Goal: Entertainment & Leisure: Consume media (video, audio)

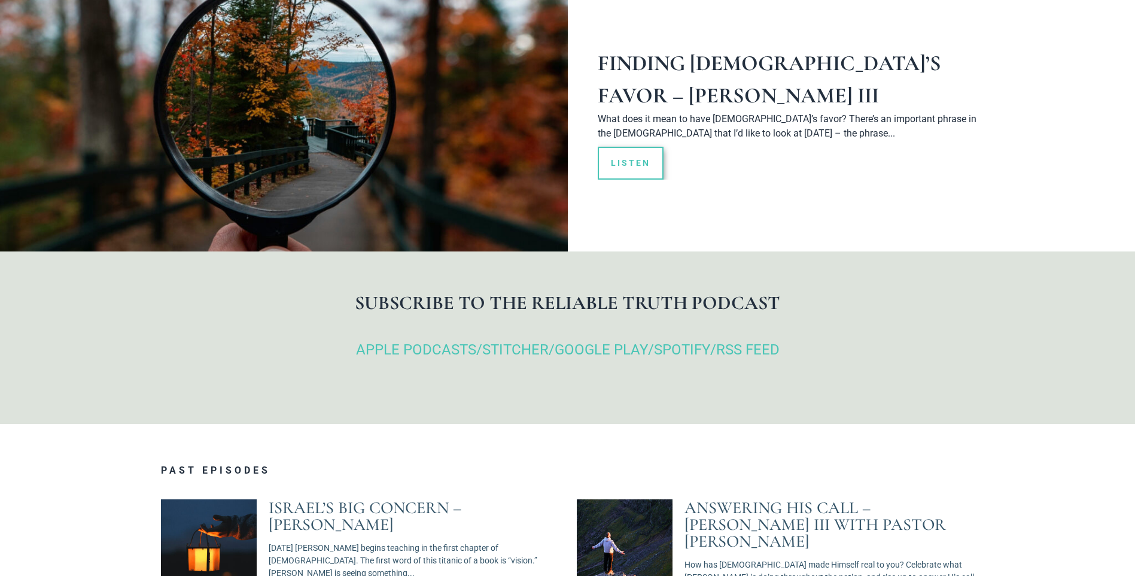
scroll to position [219, 0]
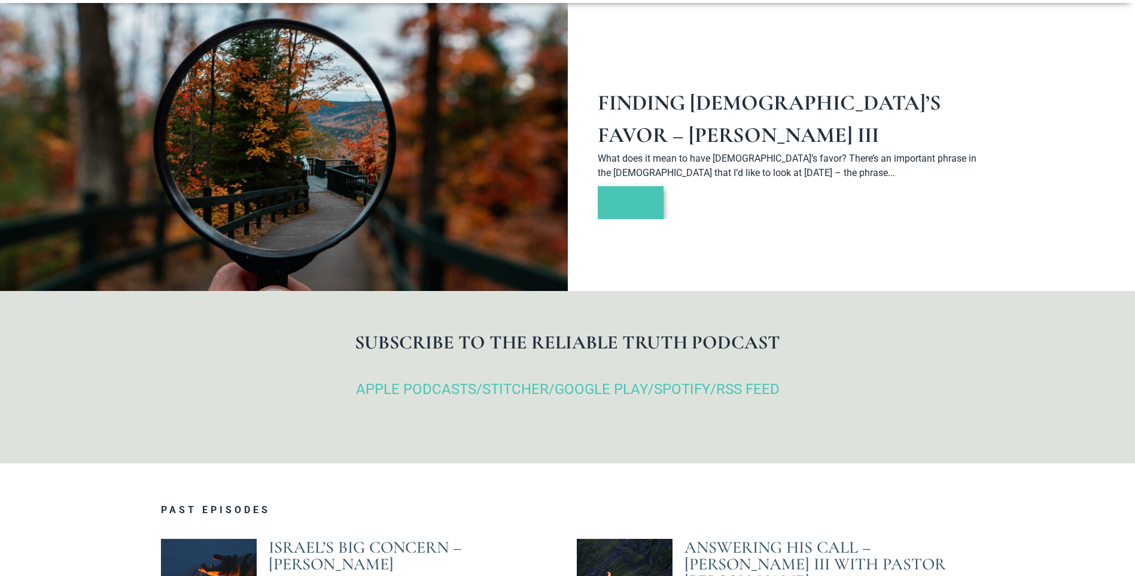
click at [635, 205] on link "Listen" at bounding box center [631, 202] width 66 height 33
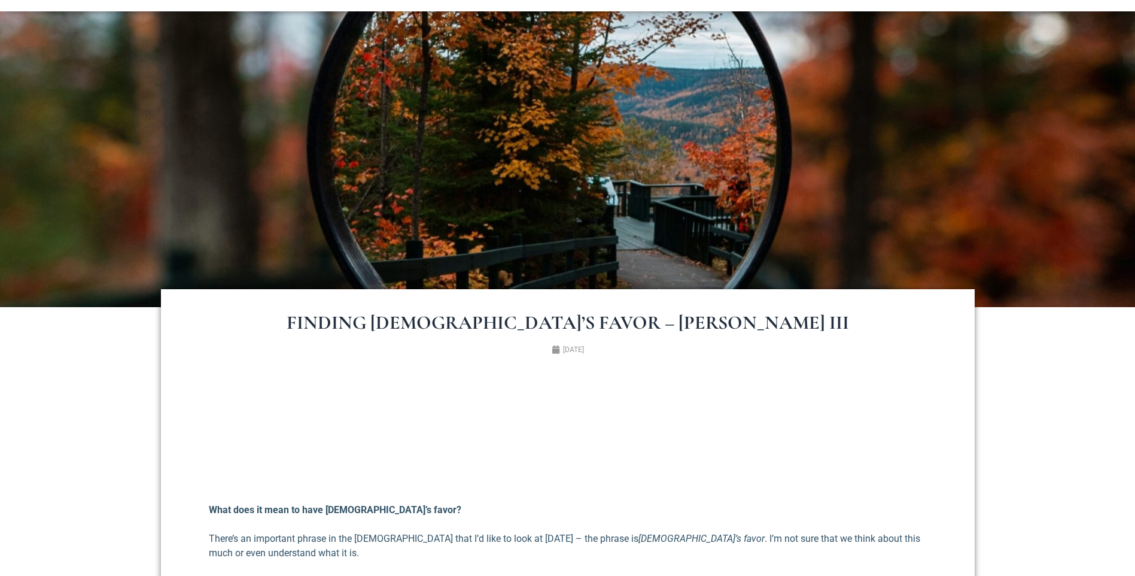
scroll to position [208, 0]
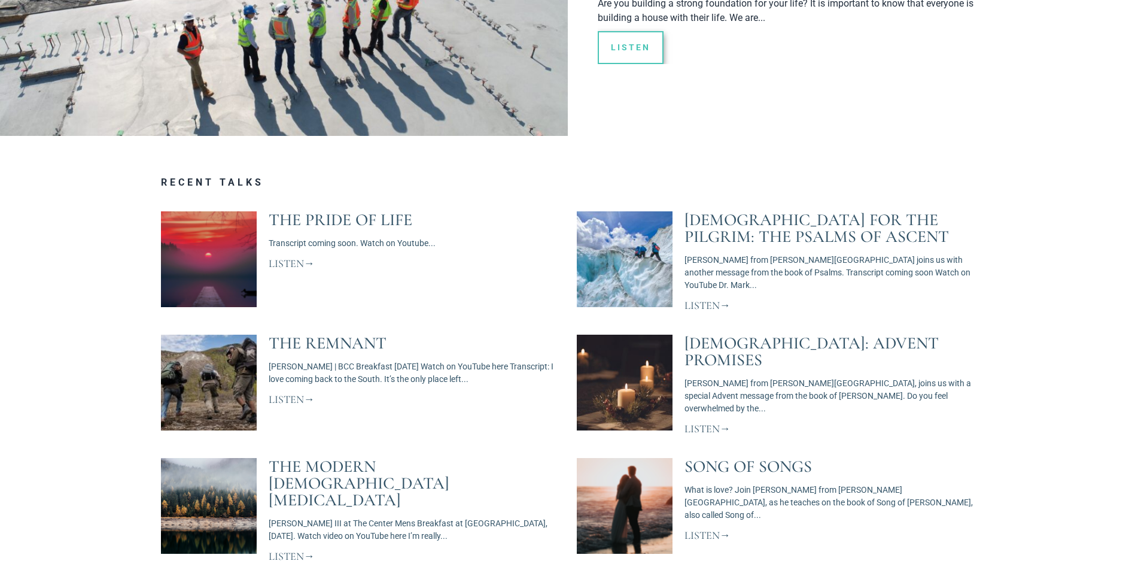
scroll to position [260, 0]
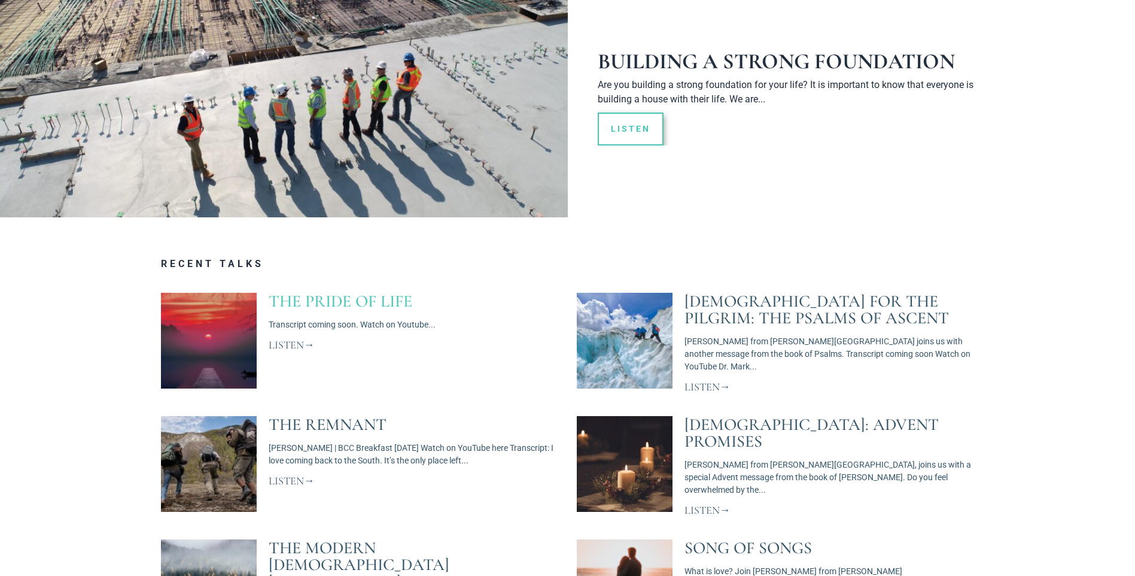
click at [345, 300] on link "The Pride of Life" at bounding box center [341, 301] width 144 height 20
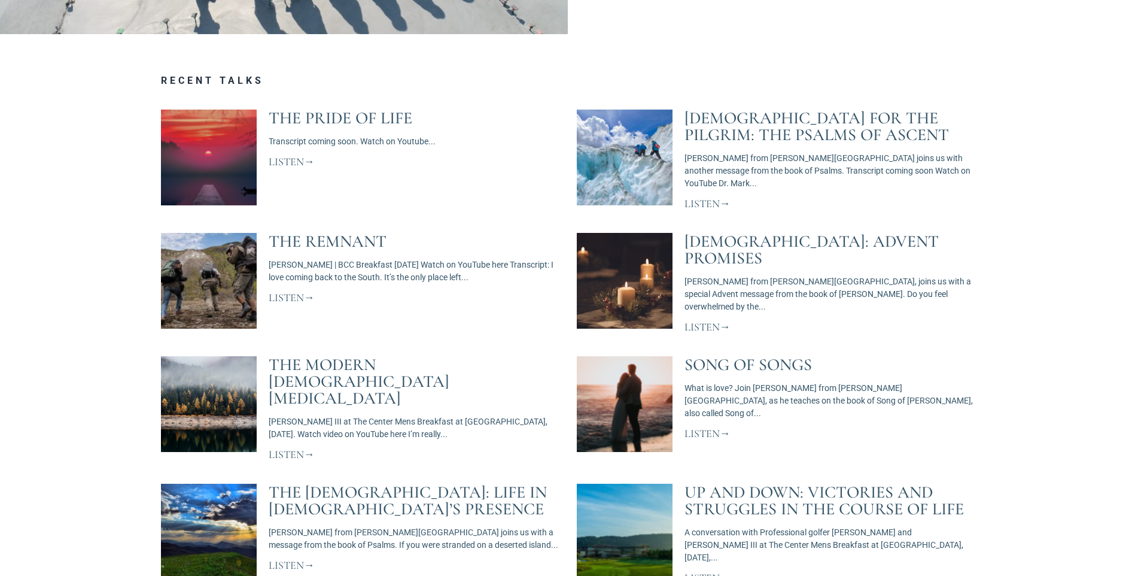
scroll to position [433, 0]
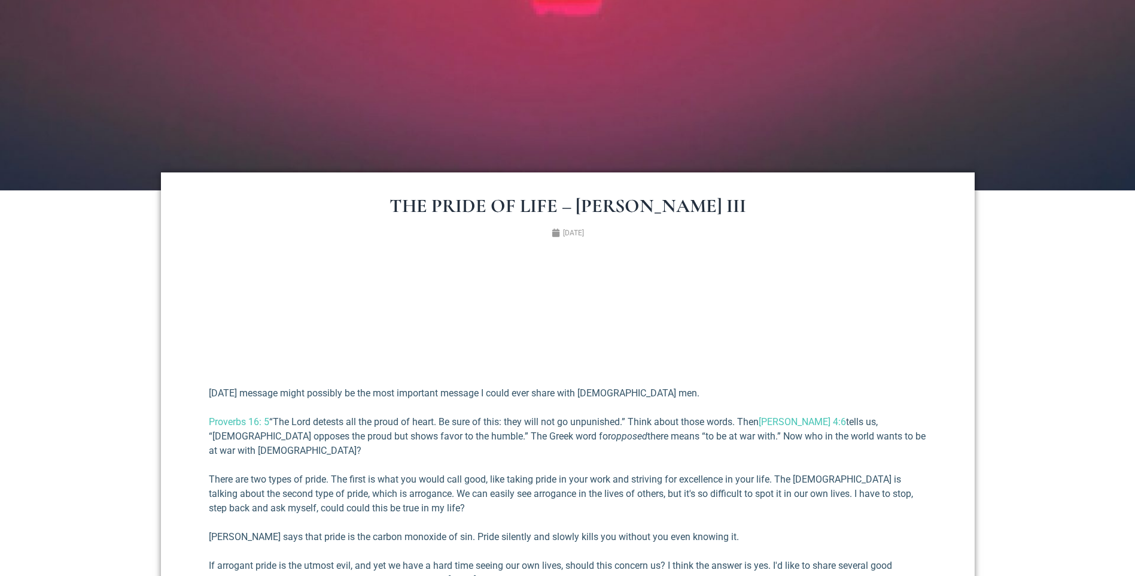
scroll to position [330, 0]
